Goal: Check status: Check status

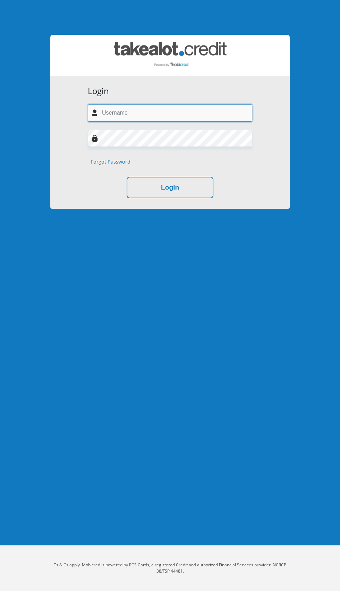
click at [120, 115] on input "text" at bounding box center [170, 112] width 165 height 17
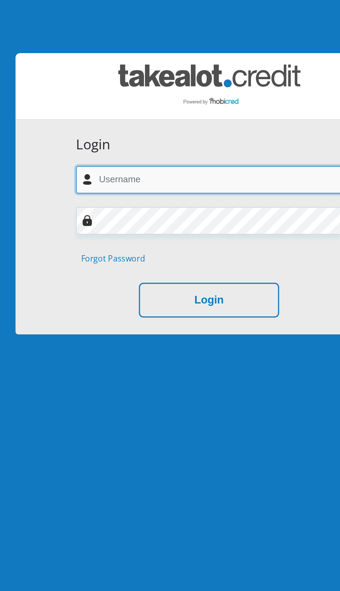
type input "ilostmysockss@gmail.com"
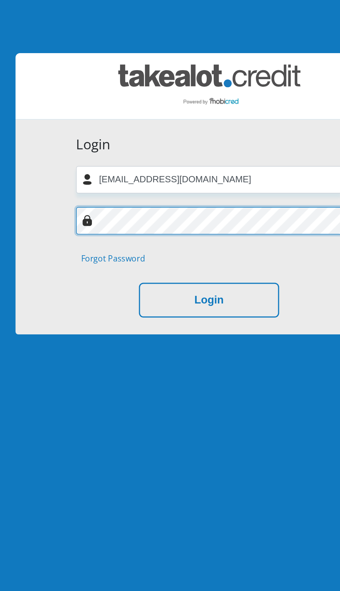
click at [127, 177] on button "Login" at bounding box center [170, 188] width 87 height 22
